Goal: Obtain resource: Obtain resource

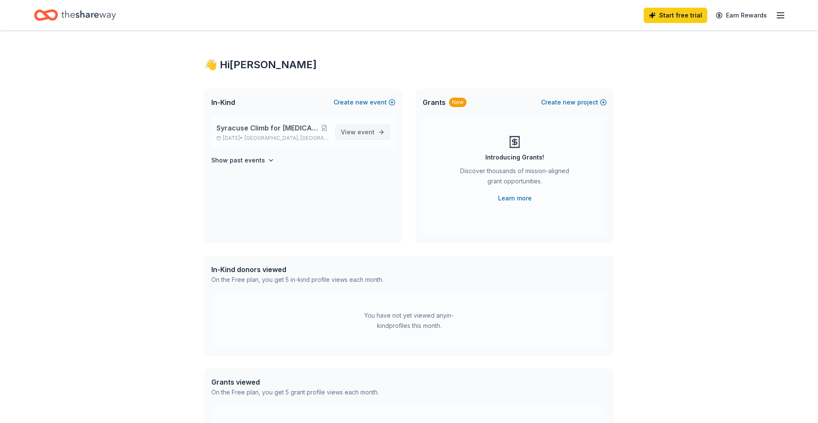
click at [369, 132] on span "event" at bounding box center [366, 131] width 17 height 7
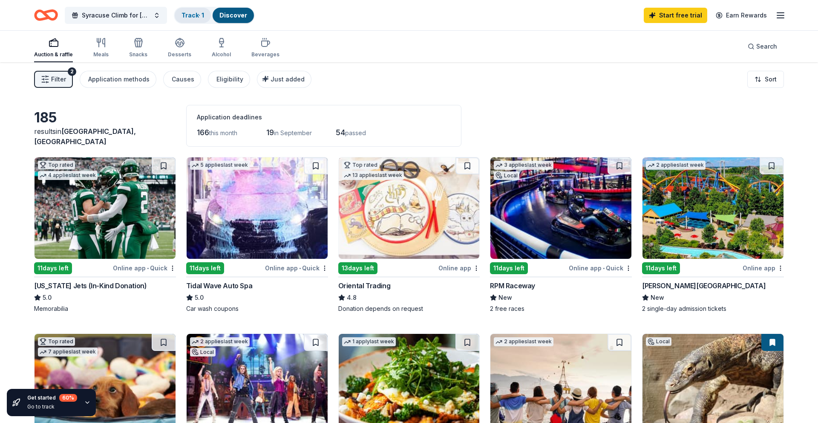
click at [197, 13] on link "Track · 1" at bounding box center [193, 15] width 23 height 7
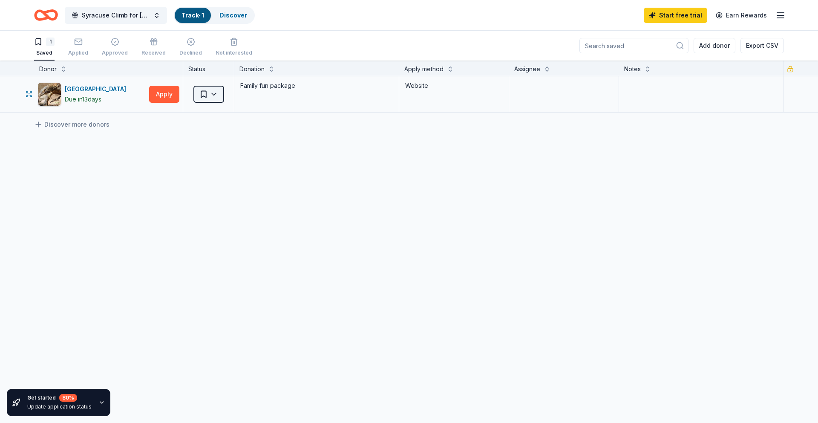
click at [214, 95] on html "Syracuse Climb for [MEDICAL_DATA] Support International Track · 1 Discover Star…" at bounding box center [409, 211] width 818 height 423
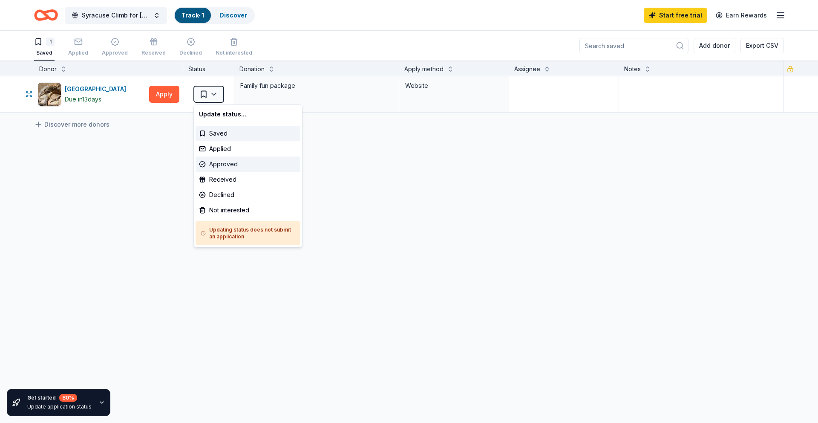
click at [212, 163] on div "Approved" at bounding box center [248, 163] width 105 height 15
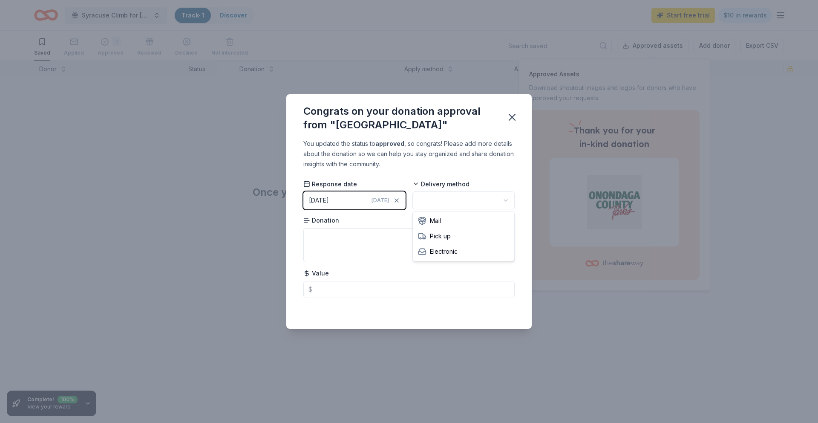
click at [433, 196] on html "Syracuse Climb for [MEDICAL_DATA] Support International Track · 1 Discover Star…" at bounding box center [409, 211] width 818 height 423
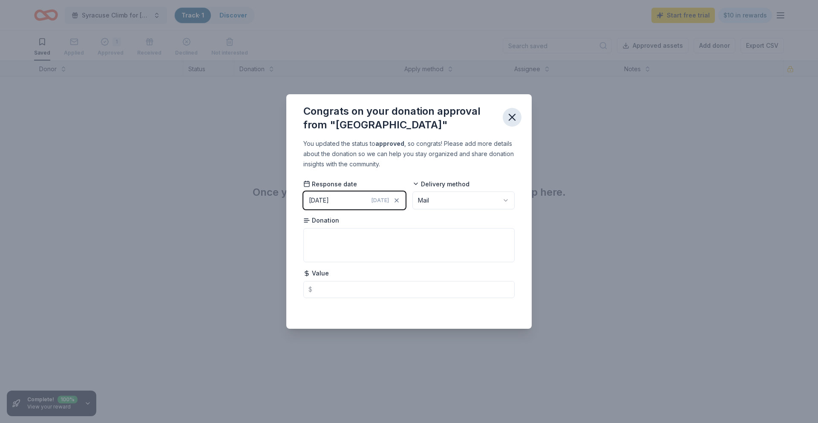
click at [513, 115] on icon "button" at bounding box center [512, 117] width 12 height 12
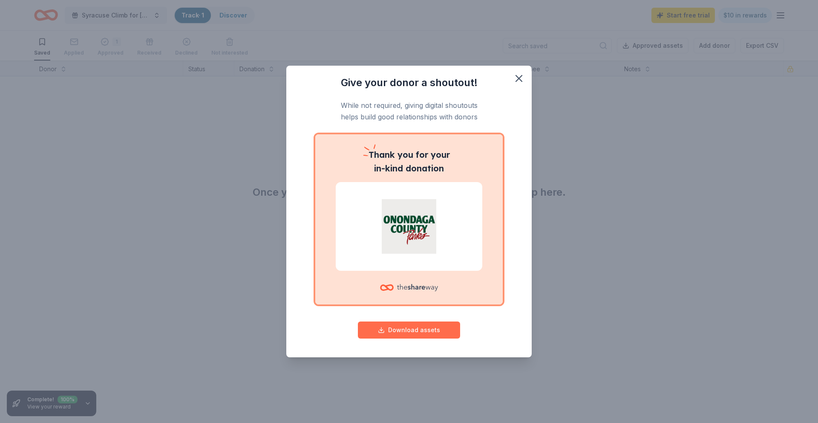
click at [408, 332] on button "Download assets" at bounding box center [409, 329] width 102 height 17
click at [521, 80] on icon "button" at bounding box center [519, 78] width 6 height 6
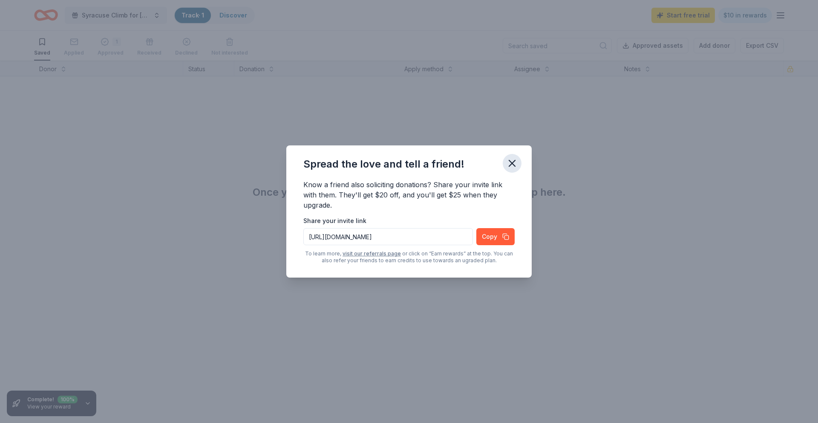
click at [510, 162] on icon "button" at bounding box center [512, 163] width 12 height 12
